Goal: Information Seeking & Learning: Learn about a topic

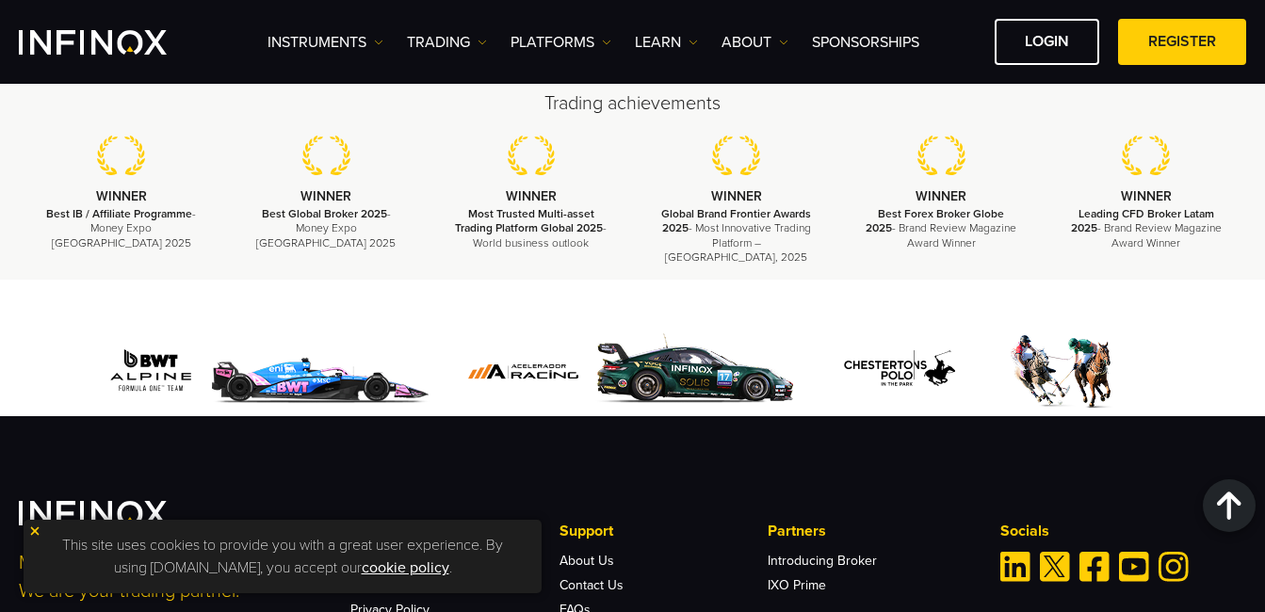
scroll to position [5000, 0]
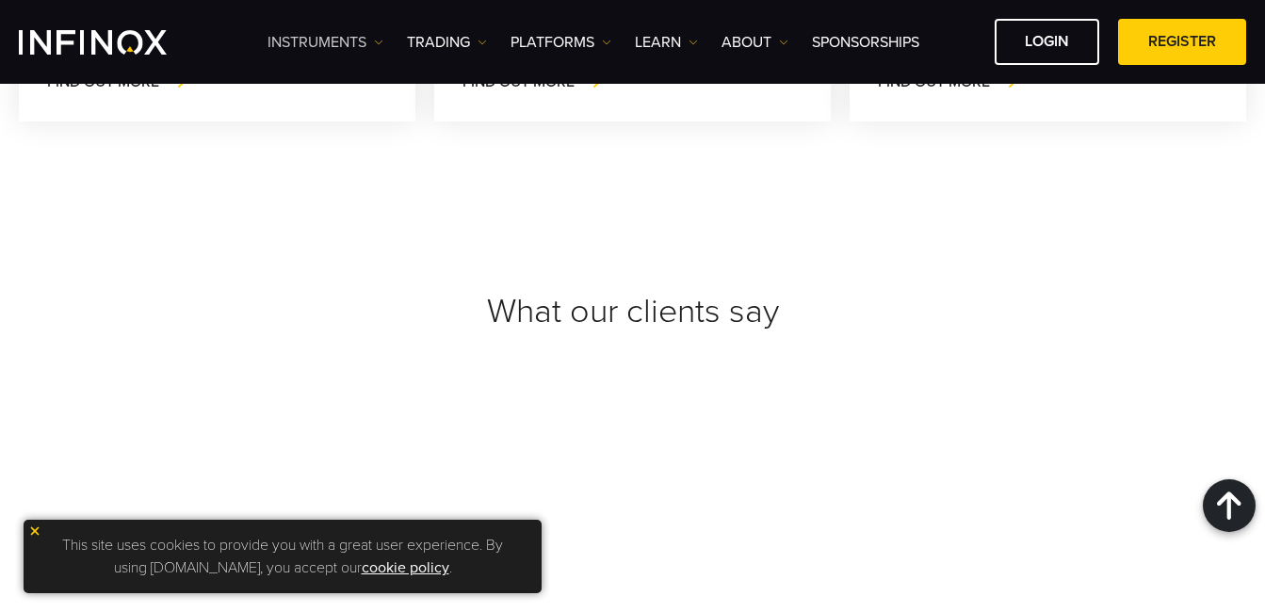
click at [313, 44] on link "Instruments" at bounding box center [326, 42] width 116 height 23
click at [448, 29] on div "Instruments Instruments Product Information TRADING Accounts" at bounding box center [757, 42] width 979 height 46
click at [448, 35] on link "TRADING" at bounding box center [447, 42] width 80 height 23
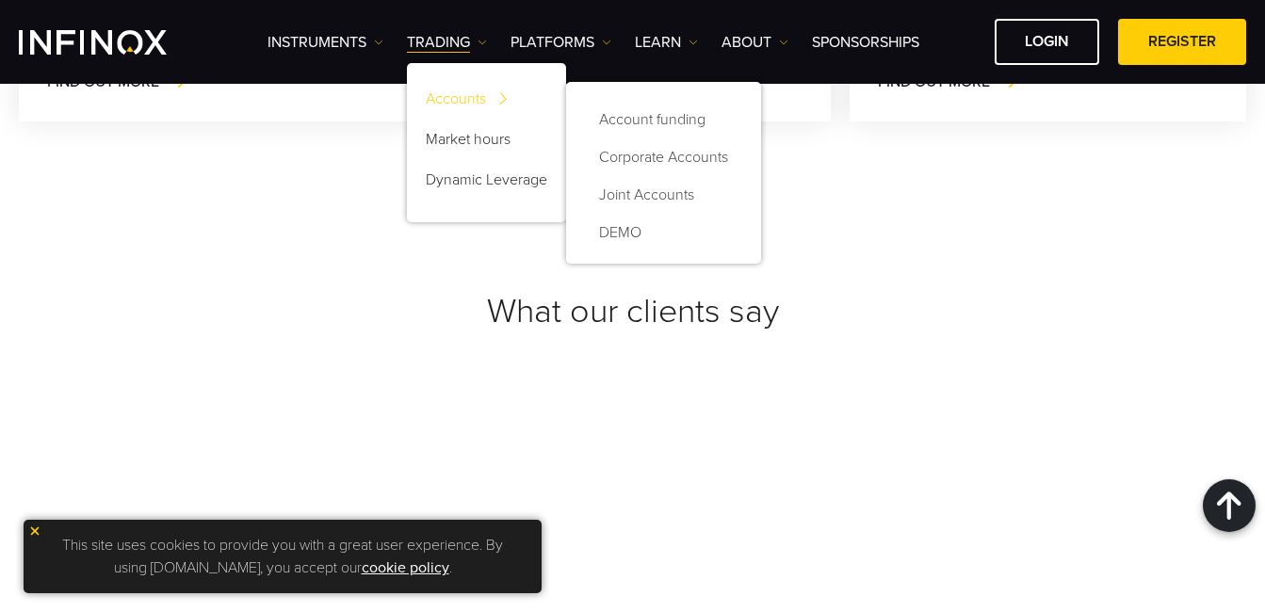
click at [448, 95] on link "Accounts" at bounding box center [486, 102] width 159 height 41
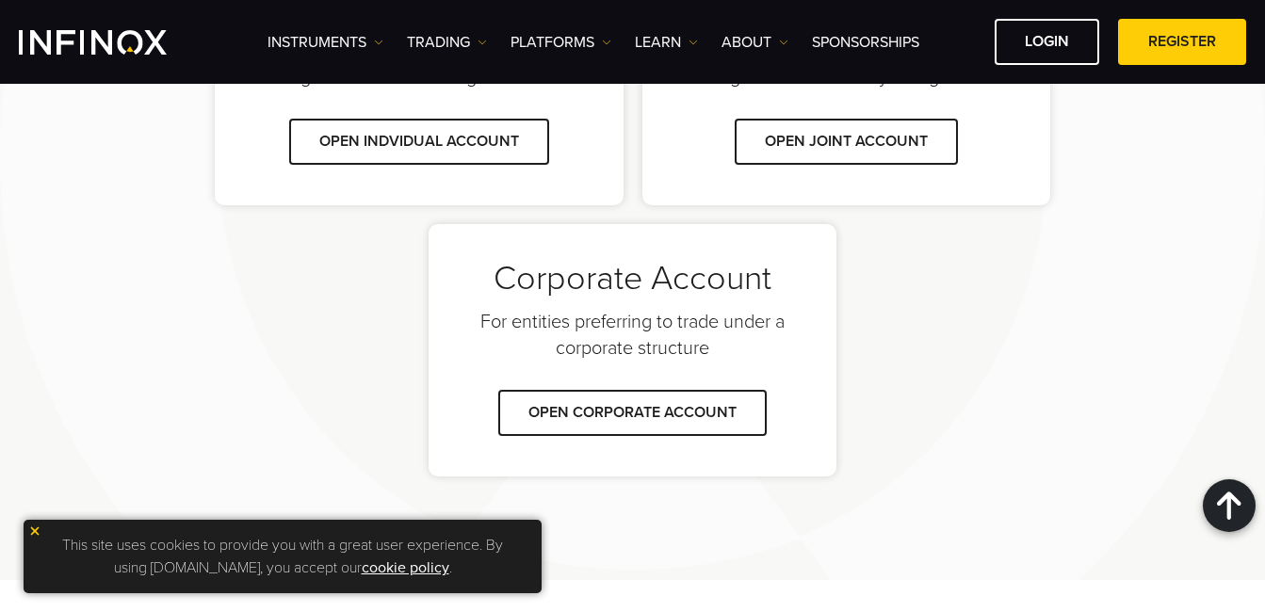
scroll to position [1602, 0]
